Goal: Transaction & Acquisition: Purchase product/service

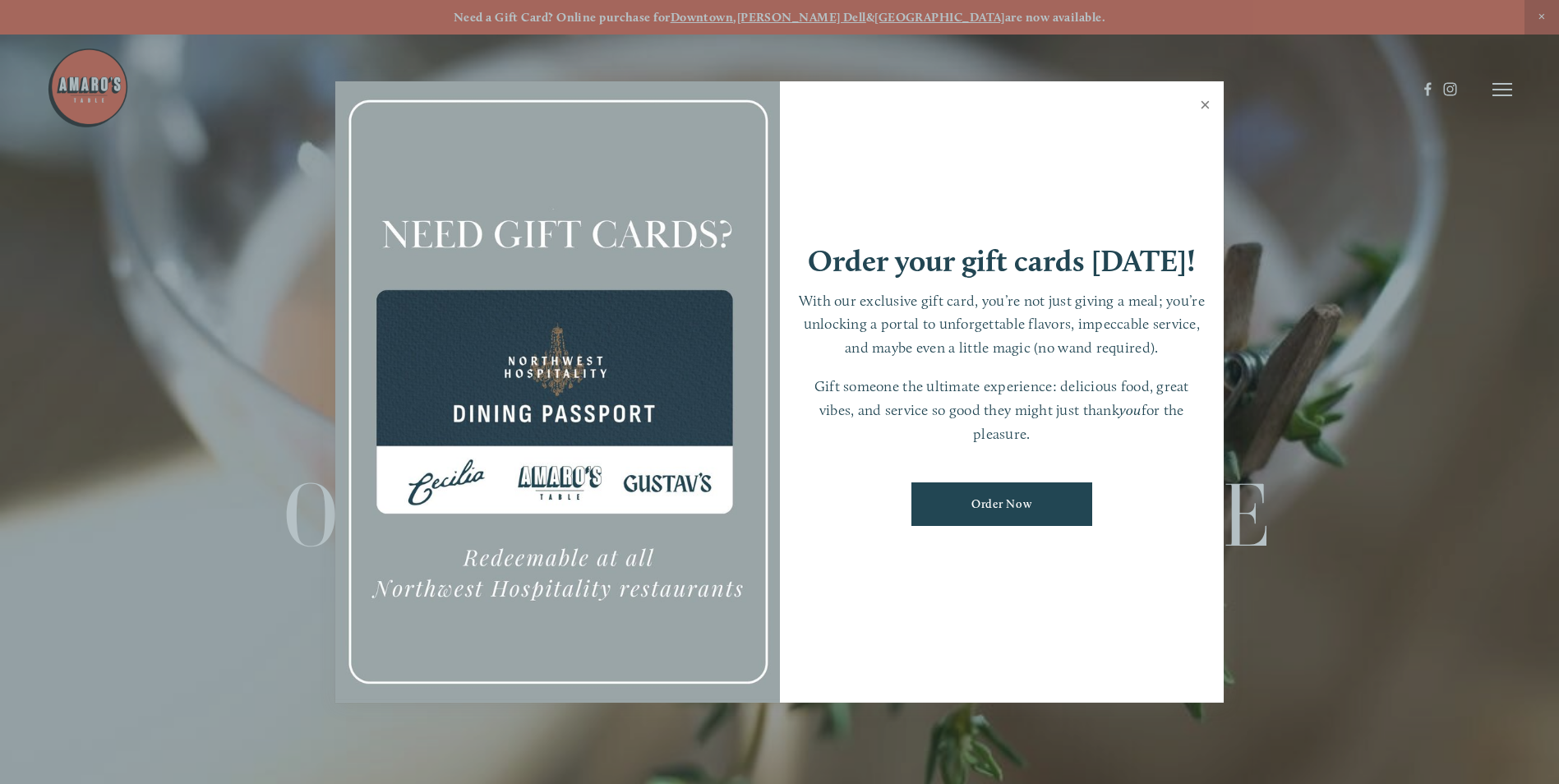
click at [1202, 104] on link "Close" at bounding box center [1205, 107] width 32 height 46
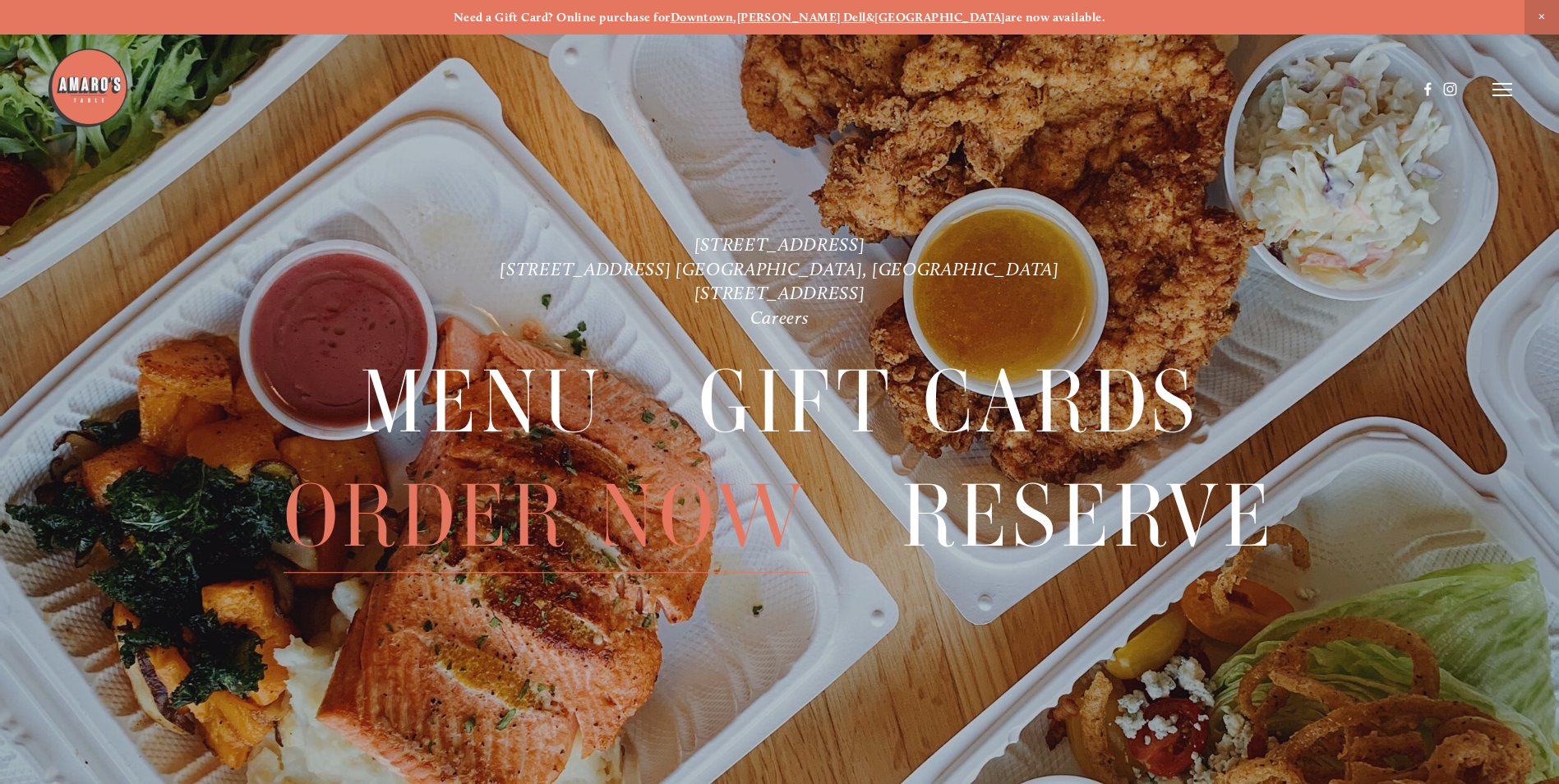
click at [587, 518] on span "Order Now" at bounding box center [546, 516] width 525 height 113
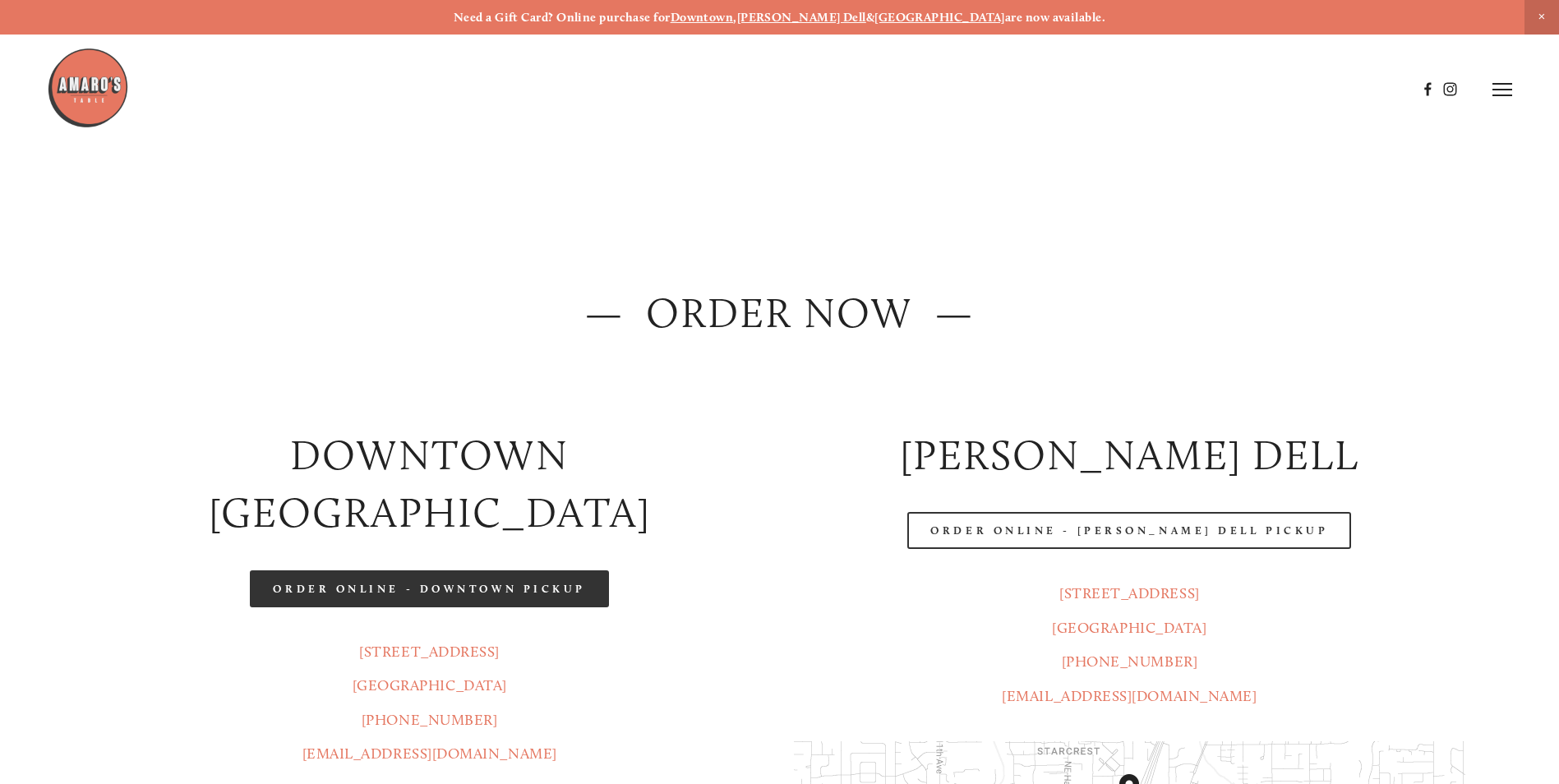
click at [546, 570] on link "Order Online - Downtown pickup" at bounding box center [429, 588] width 359 height 37
